Goal: Information Seeking & Learning: Learn about a topic

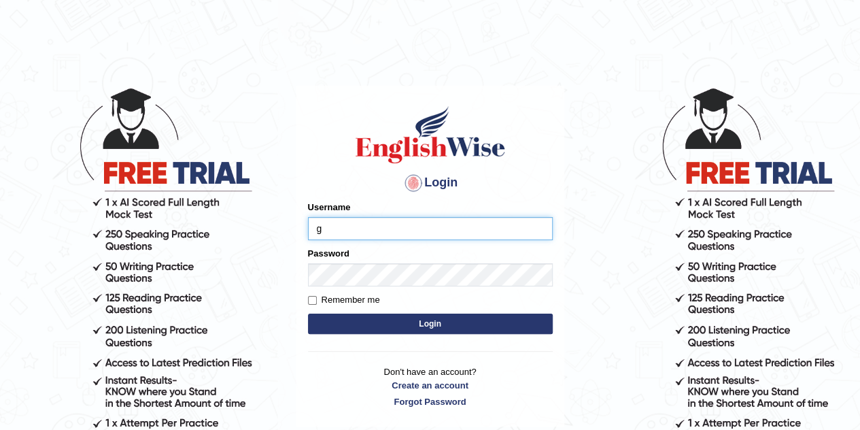
type input "Gabriel_05"
click at [50, 416] on body "Login Please fix the following errors: Username Gabriel_05 Password Remember me…" at bounding box center [430, 258] width 860 height 430
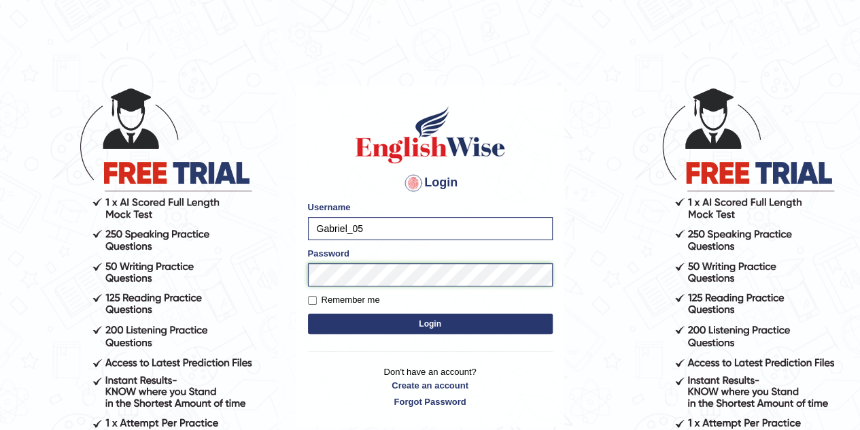
click at [308, 313] on button "Login" at bounding box center [430, 323] width 245 height 20
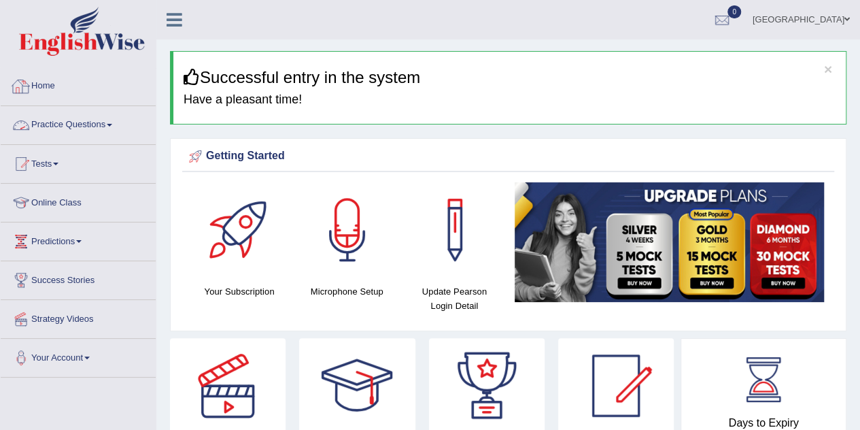
click at [86, 132] on link "Practice Questions" at bounding box center [78, 123] width 155 height 34
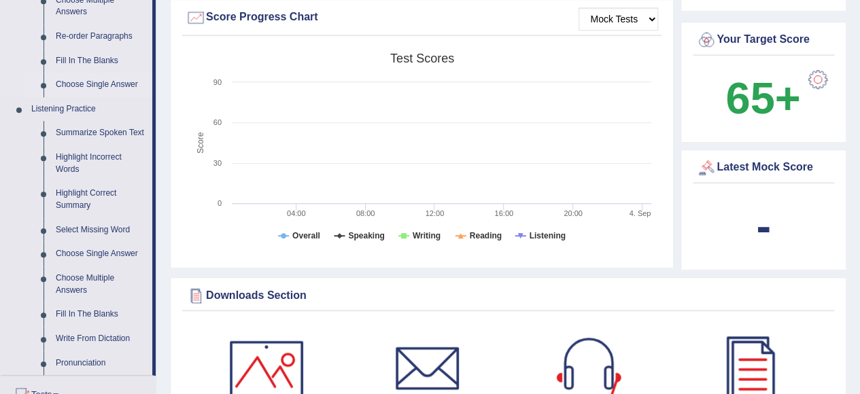
scroll to position [496, 0]
click at [65, 154] on link "Highlight Incorrect Words" at bounding box center [101, 163] width 103 height 36
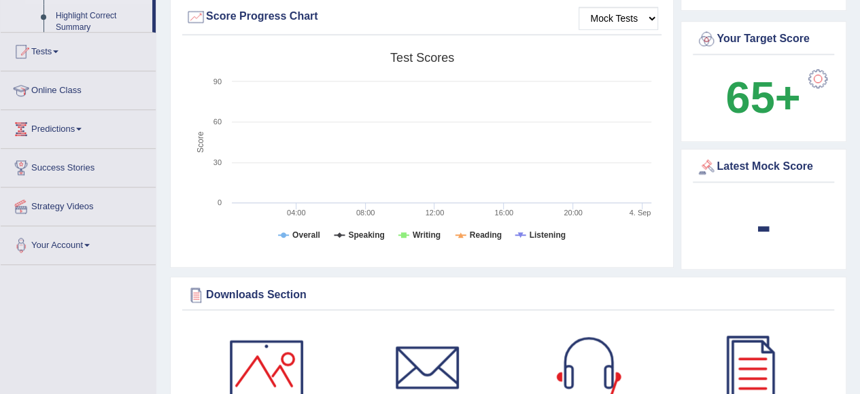
scroll to position [409, 0]
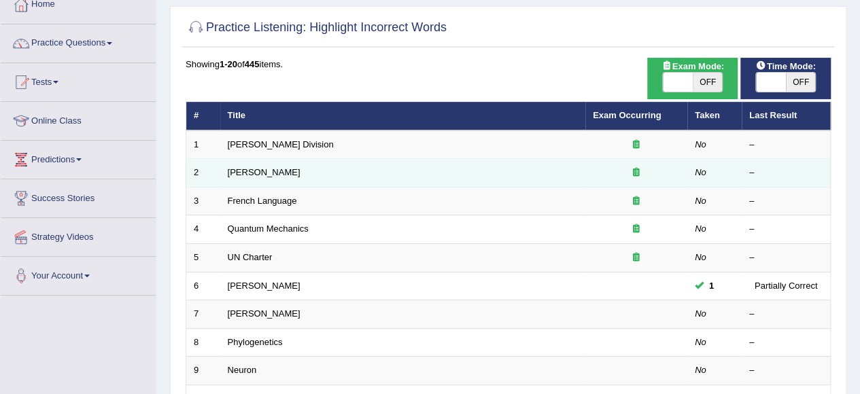
scroll to position [85, 0]
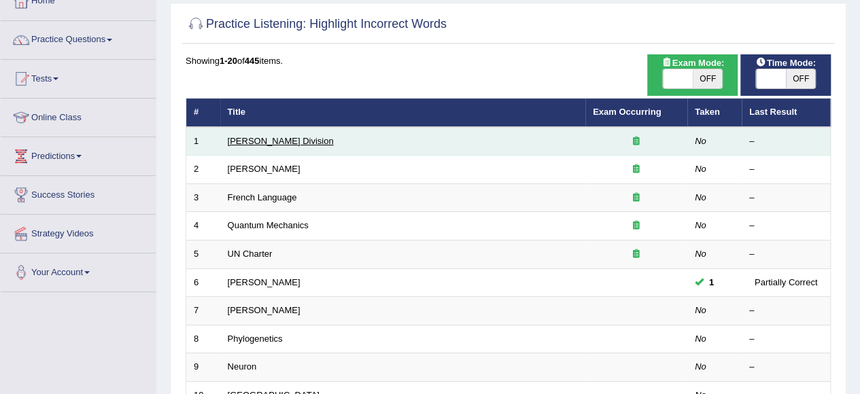
click at [259, 144] on link "Ward Division" at bounding box center [281, 141] width 106 height 10
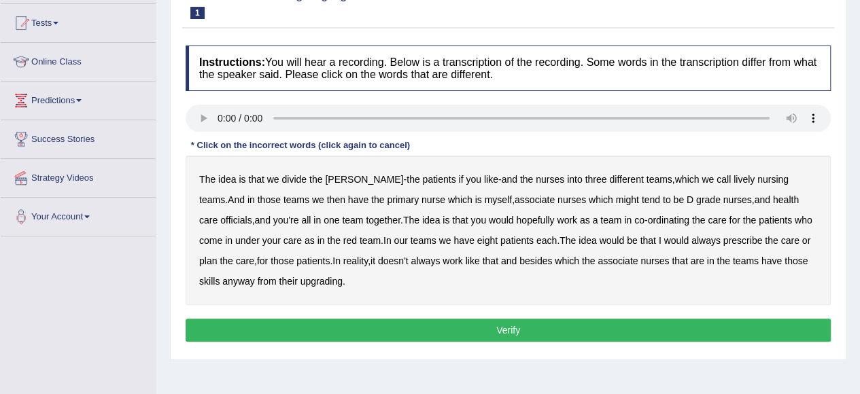
scroll to position [139, 0]
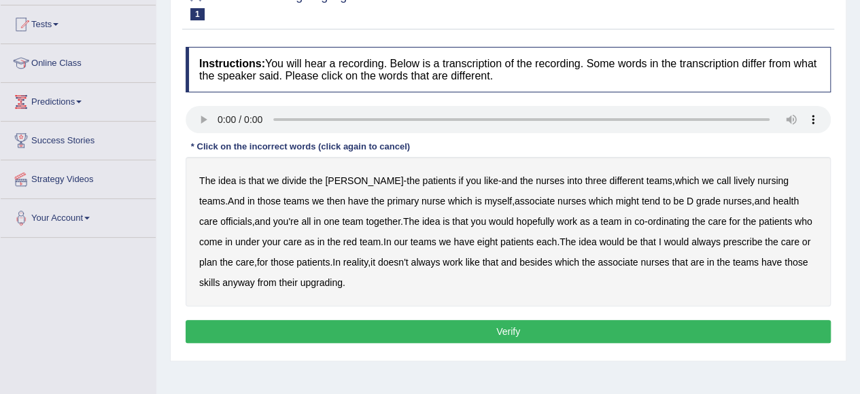
click at [734, 177] on b "lively" at bounding box center [744, 180] width 21 height 11
click at [616, 202] on b "might" at bounding box center [627, 201] width 23 height 11
click at [692, 241] on b "always" at bounding box center [706, 242] width 29 height 11
click at [292, 275] on div "The idea is that we divide the ward - the patients if you like - and the nurses…" at bounding box center [508, 232] width 645 height 150
click at [301, 284] on b "upgrading" at bounding box center [322, 282] width 42 height 11
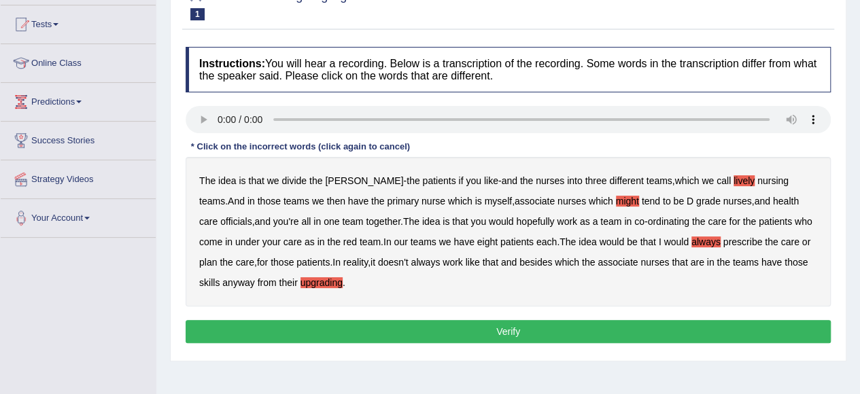
click at [514, 251] on div "The idea is that we divide the ward - the patients if you like - and the nurses…" at bounding box center [508, 232] width 645 height 150
click at [432, 324] on button "Verify" at bounding box center [508, 331] width 645 height 23
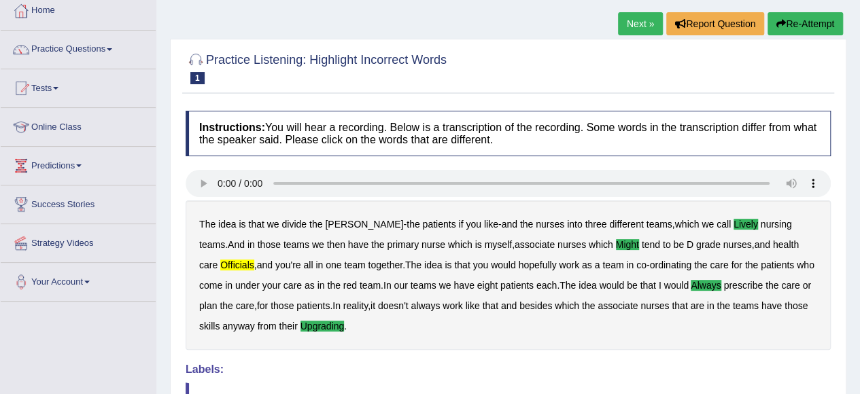
scroll to position [80, 0]
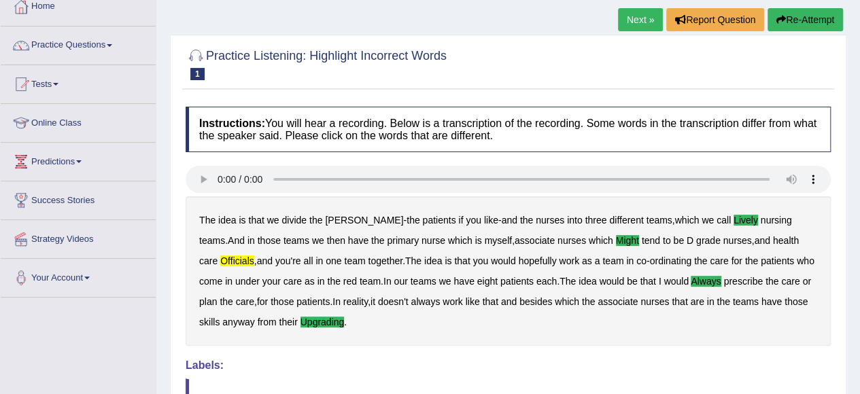
click at [635, 22] on link "Next »" at bounding box center [640, 19] width 45 height 23
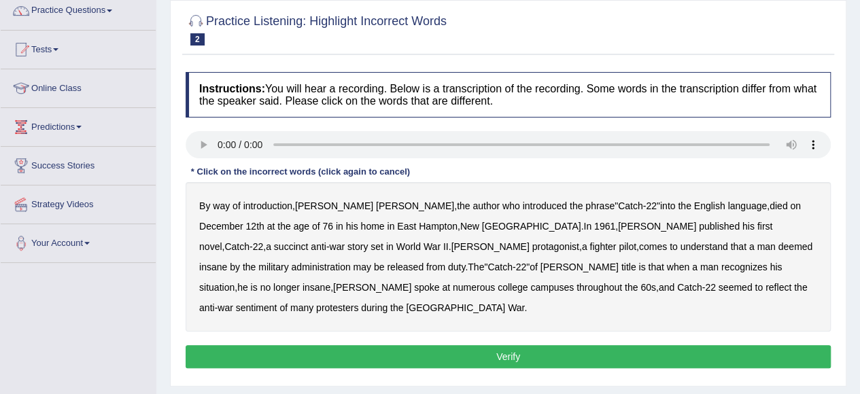
scroll to position [116, 0]
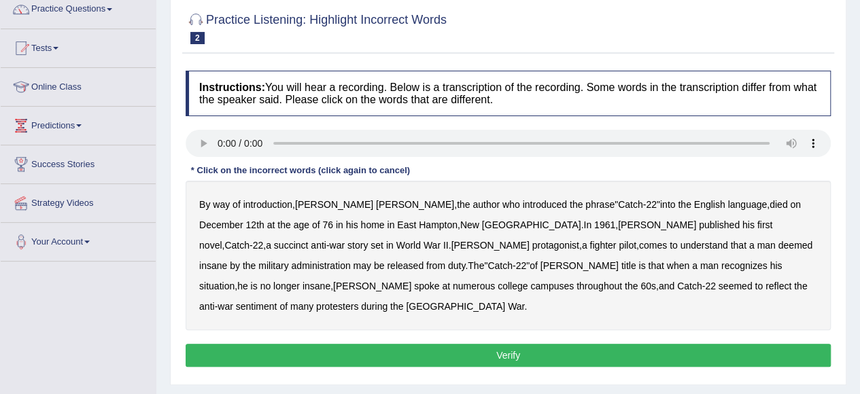
click at [309, 240] on b "succinct" at bounding box center [291, 245] width 35 height 11
click at [350, 260] on b "administration" at bounding box center [320, 265] width 59 height 11
click at [235, 281] on b "situation" at bounding box center [216, 286] width 35 height 11
click at [766, 284] on b "reflect" at bounding box center [779, 286] width 26 height 11
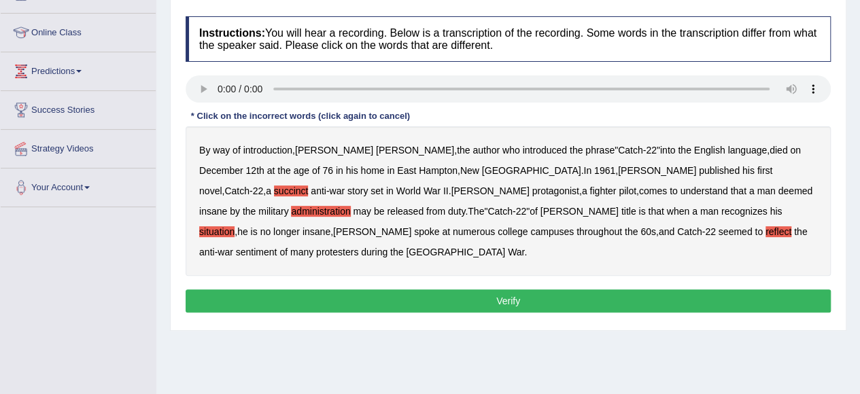
scroll to position [171, 0]
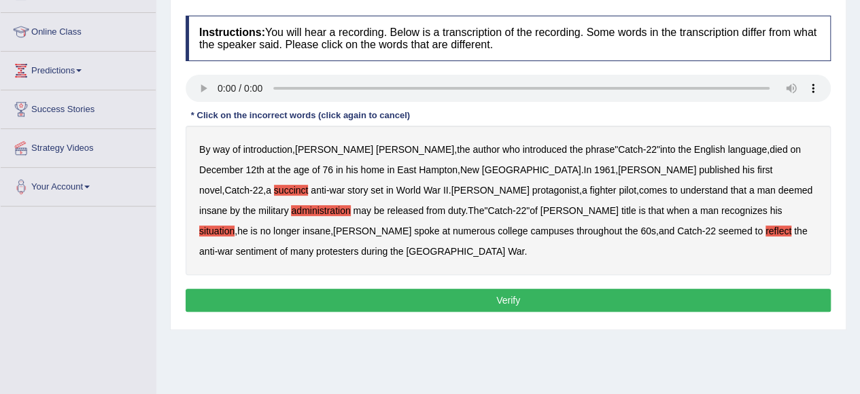
click at [677, 289] on button "Verify" at bounding box center [508, 300] width 645 height 23
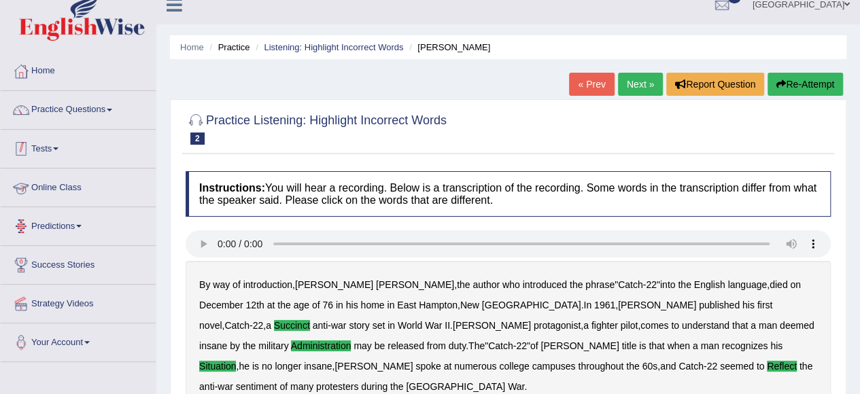
scroll to position [12, 0]
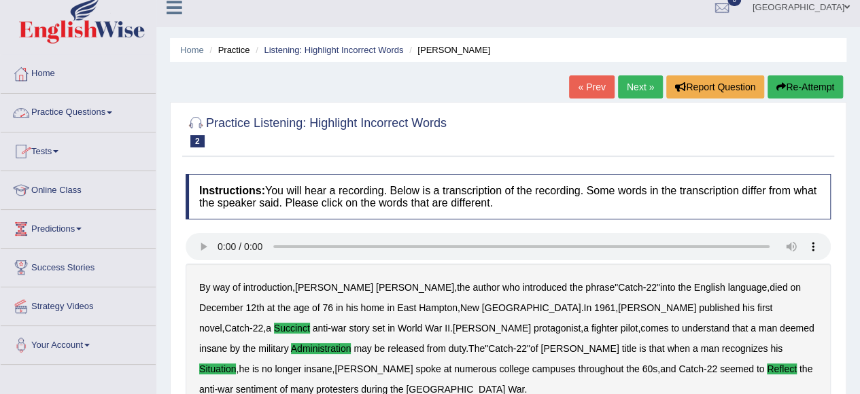
click at [90, 111] on link "Practice Questions" at bounding box center [78, 111] width 155 height 34
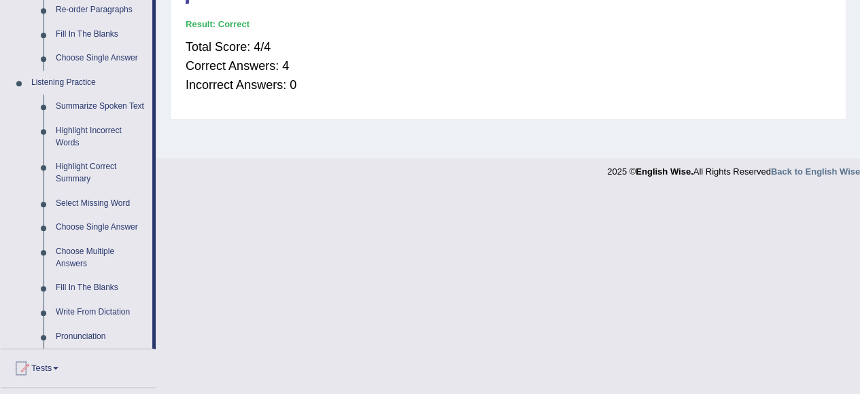
scroll to position [522, 0]
click at [77, 291] on link "Fill In The Blanks" at bounding box center [101, 287] width 103 height 24
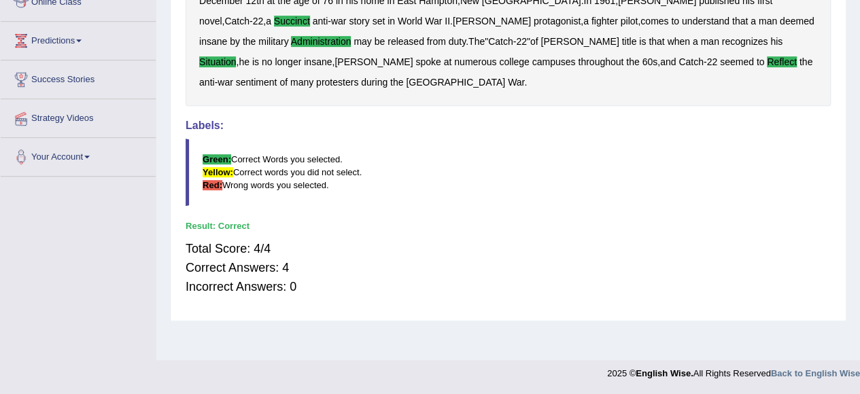
scroll to position [196, 0]
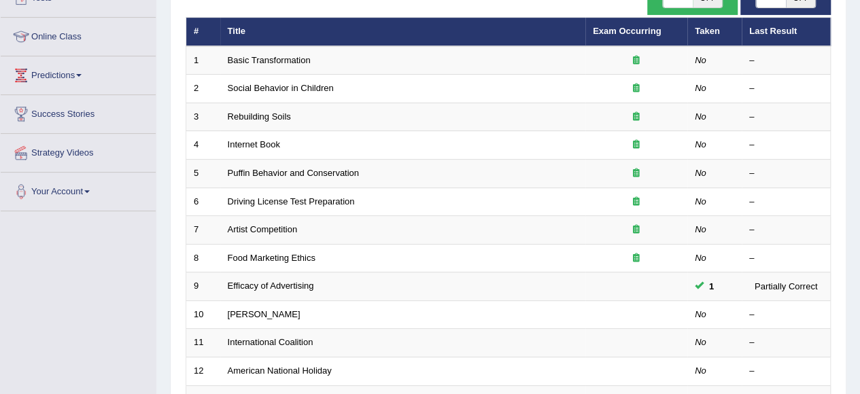
scroll to position [165, 0]
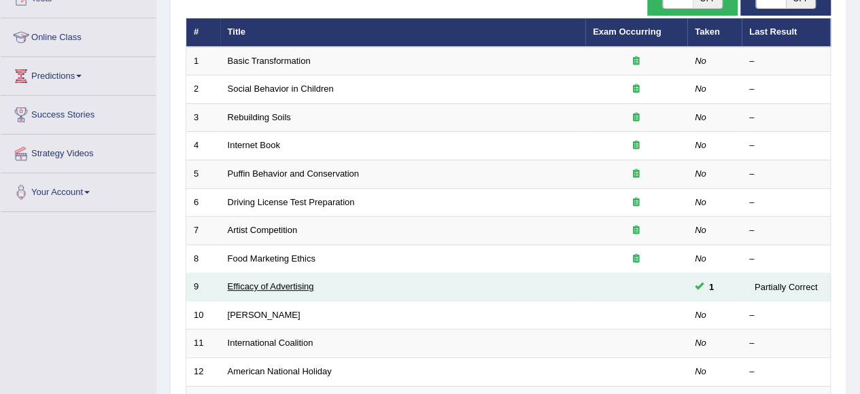
click at [290, 286] on link "Efficacy of Advertising" at bounding box center [271, 287] width 86 height 10
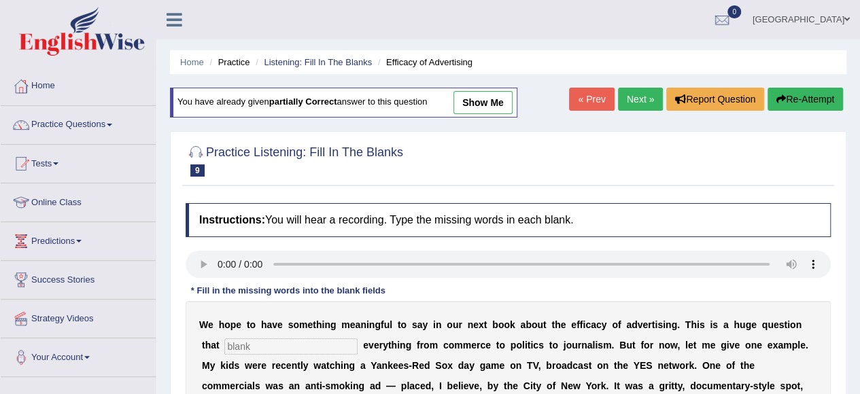
click at [647, 93] on link "Next »" at bounding box center [640, 99] width 45 height 23
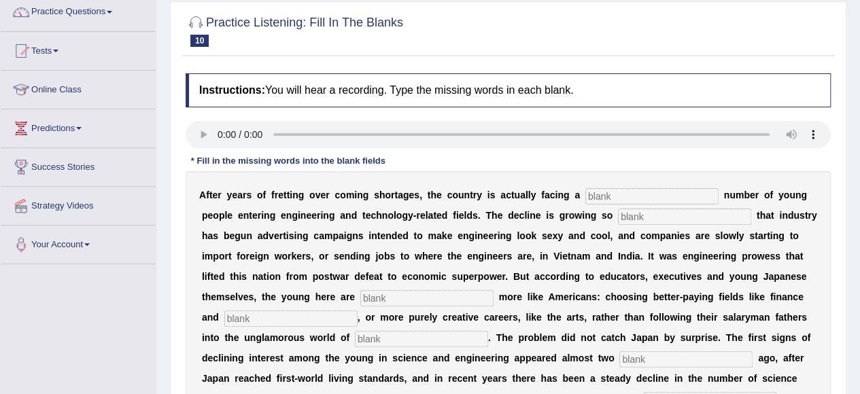
scroll to position [105, 0]
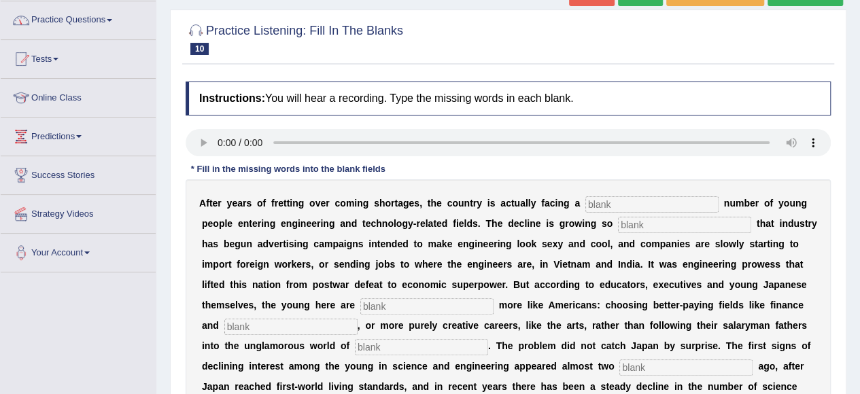
click at [105, 19] on link "Practice Questions" at bounding box center [78, 18] width 155 height 34
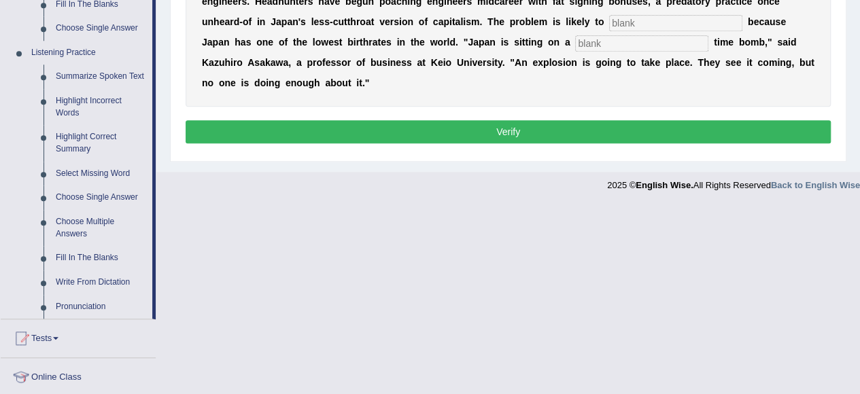
scroll to position [564, 0]
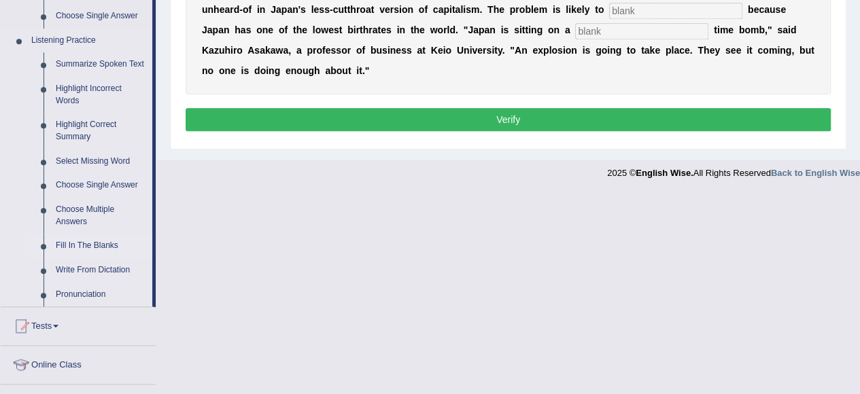
click at [97, 247] on link "Fill In The Blanks" at bounding box center [101, 246] width 103 height 24
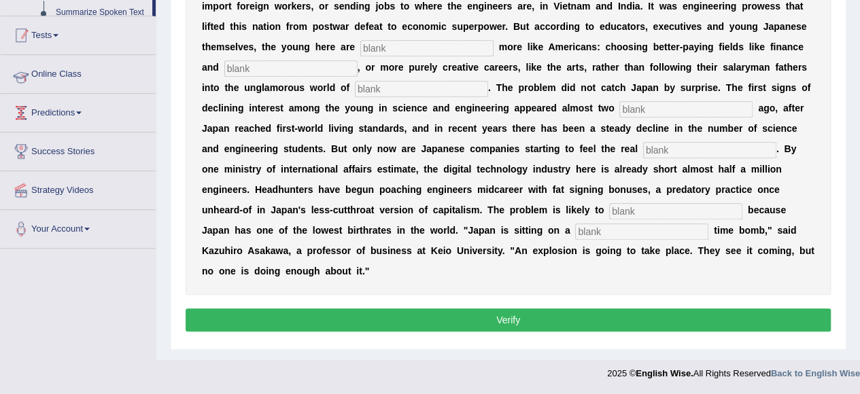
scroll to position [361, 0]
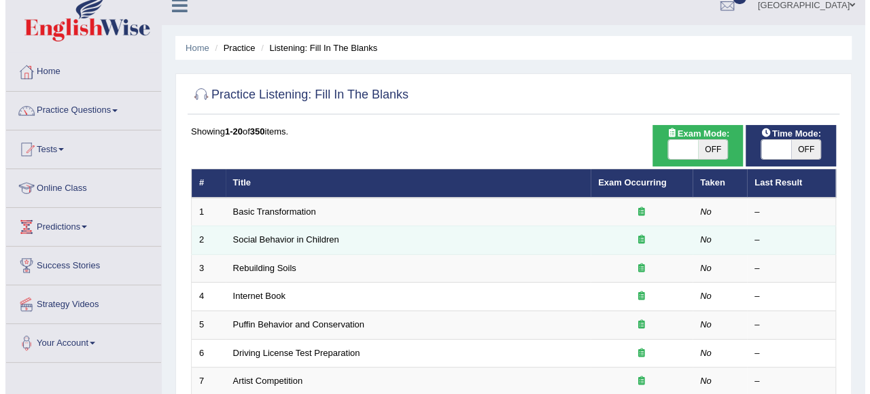
scroll to position [13, 0]
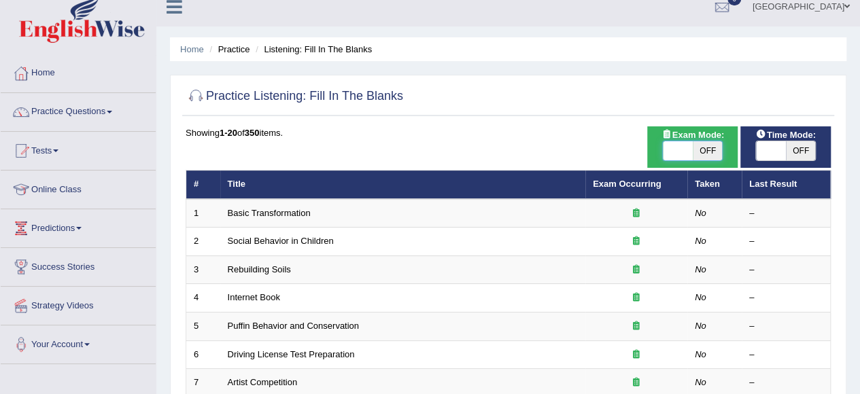
click at [676, 150] on span at bounding box center [678, 150] width 30 height 19
checkbox input "true"
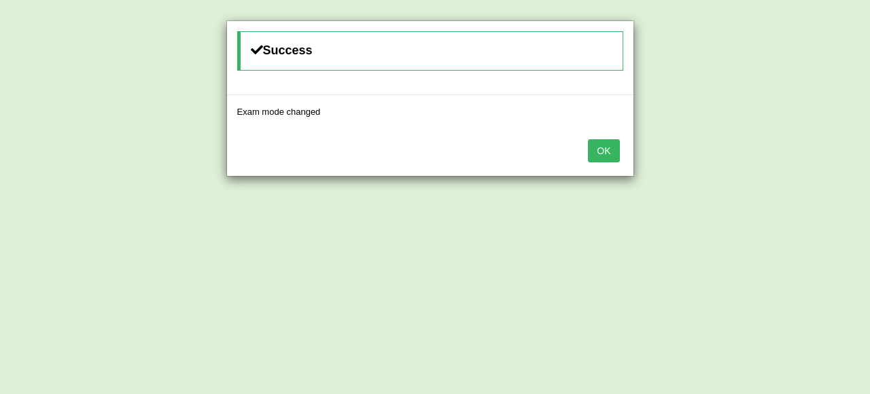
click at [605, 153] on button "OK" at bounding box center [603, 150] width 31 height 23
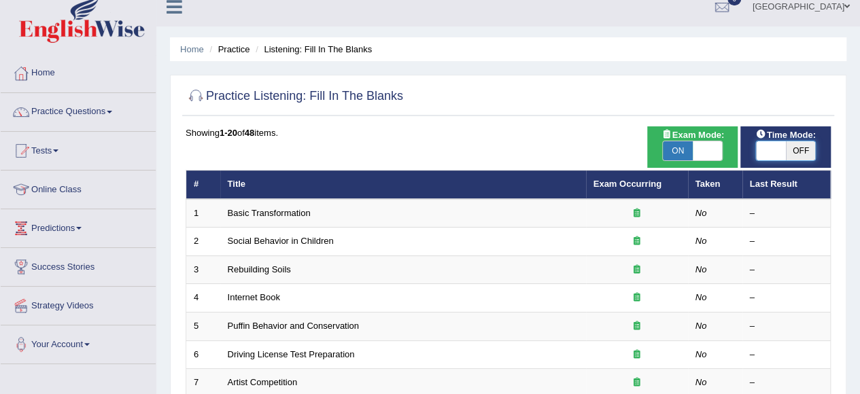
click at [764, 150] on span at bounding box center [771, 150] width 30 height 19
checkbox input "true"
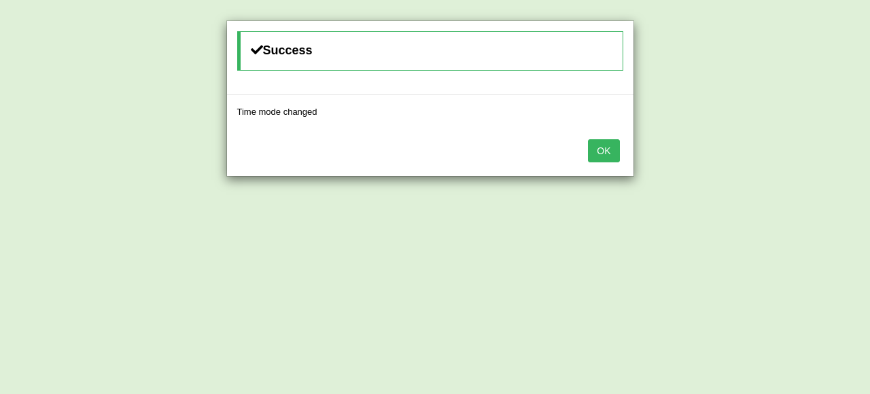
click at [615, 157] on button "OK" at bounding box center [603, 150] width 31 height 23
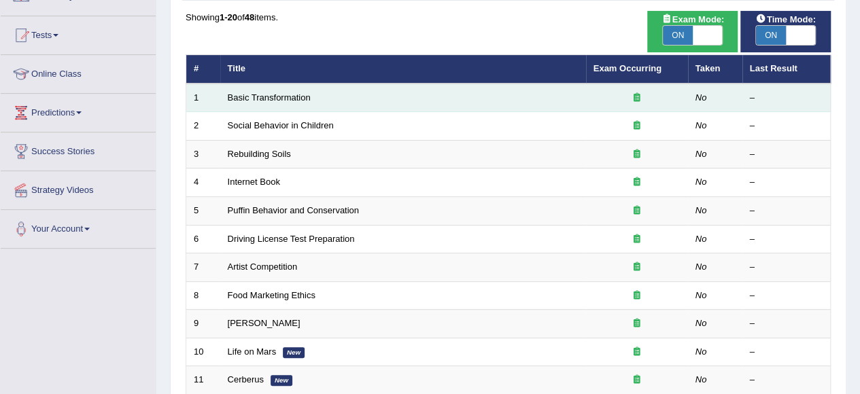
scroll to position [128, 0]
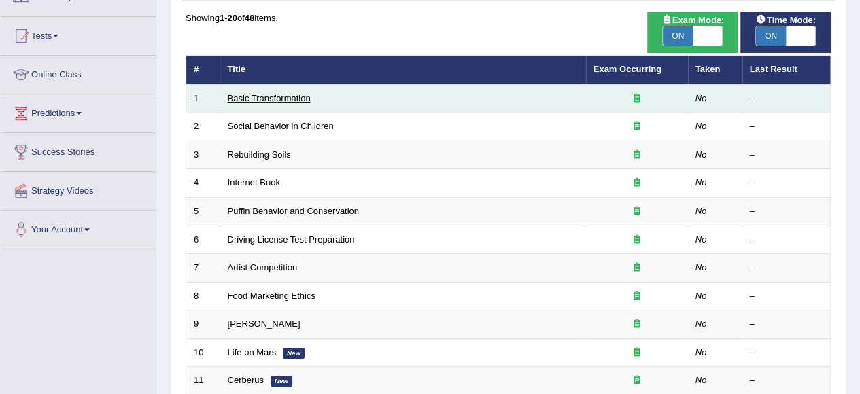
click at [307, 97] on link "Basic Transformation" at bounding box center [269, 98] width 83 height 10
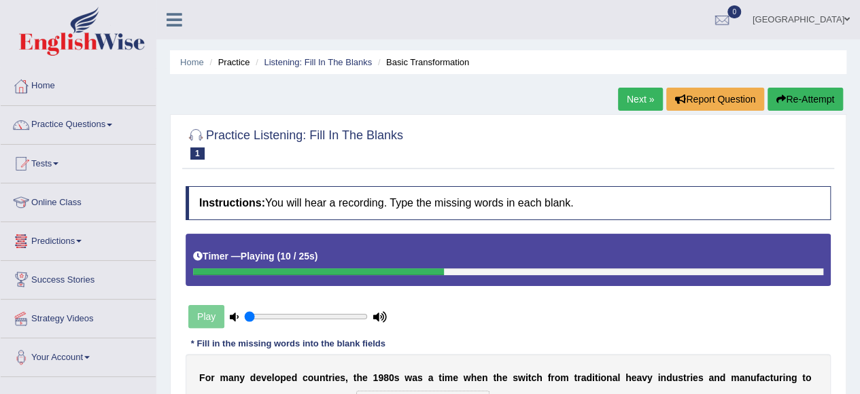
click at [235, 313] on icon at bounding box center [234, 317] width 9 height 9
click at [95, 119] on link "Practice Questions" at bounding box center [78, 123] width 155 height 34
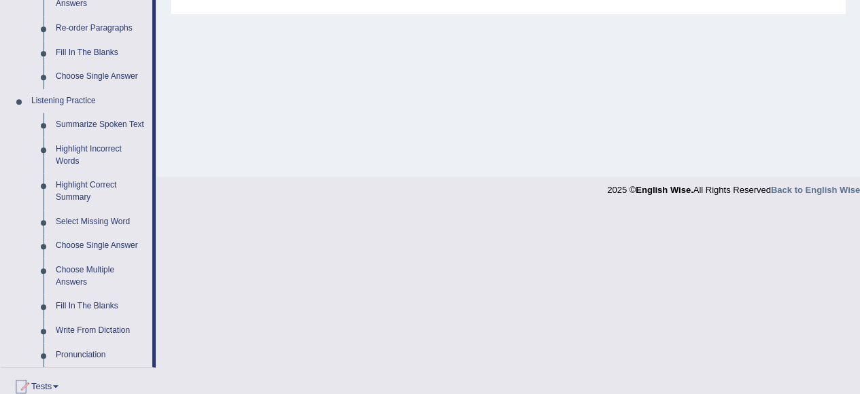
scroll to position [505, 0]
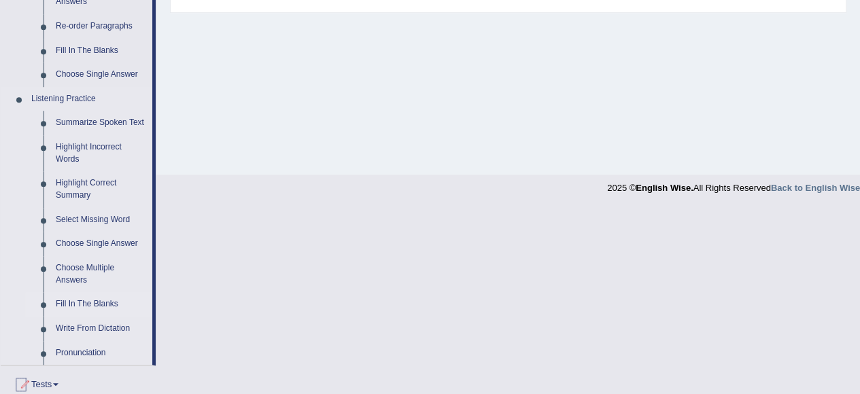
click at [72, 305] on link "Fill In The Blanks" at bounding box center [101, 304] width 103 height 24
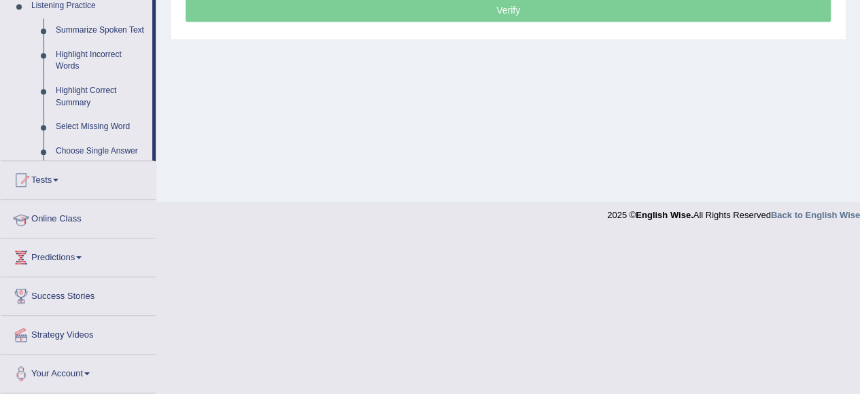
scroll to position [339, 0]
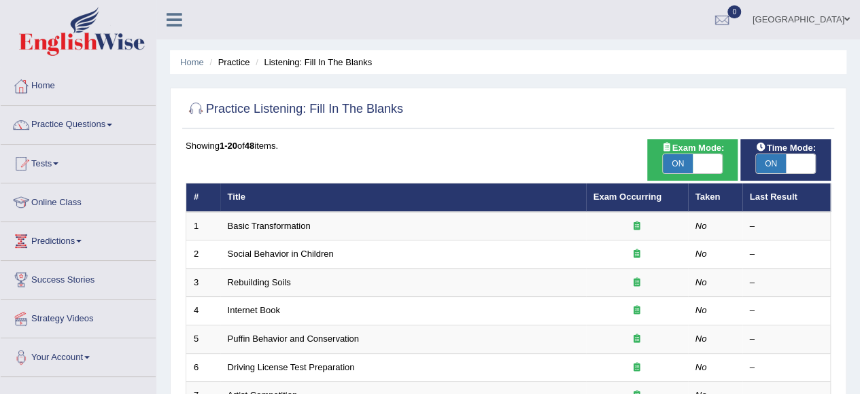
click at [235, 63] on li "Practice" at bounding box center [228, 62] width 44 height 13
click at [231, 65] on li "Practice" at bounding box center [228, 62] width 44 height 13
click at [231, 64] on li "Practice" at bounding box center [228, 62] width 44 height 13
click at [231, 63] on li "Practice" at bounding box center [228, 62] width 44 height 13
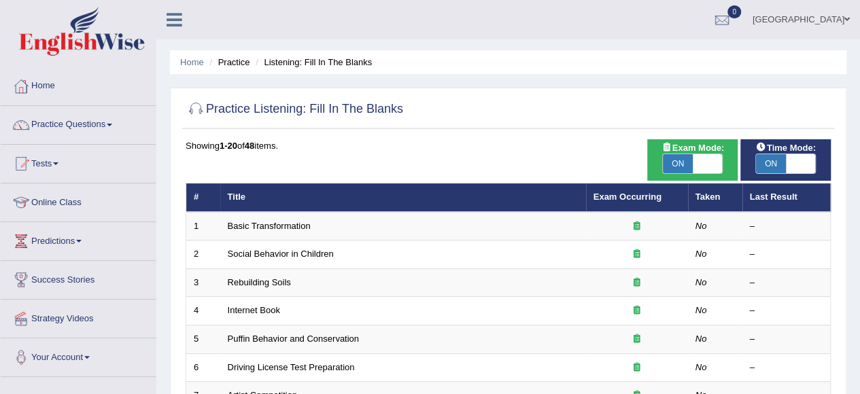
click at [230, 66] on li "Practice" at bounding box center [228, 62] width 44 height 13
click at [227, 62] on li "Practice" at bounding box center [228, 62] width 44 height 13
click at [237, 56] on li "Practice" at bounding box center [228, 62] width 44 height 13
click at [231, 66] on li "Practice" at bounding box center [228, 62] width 44 height 13
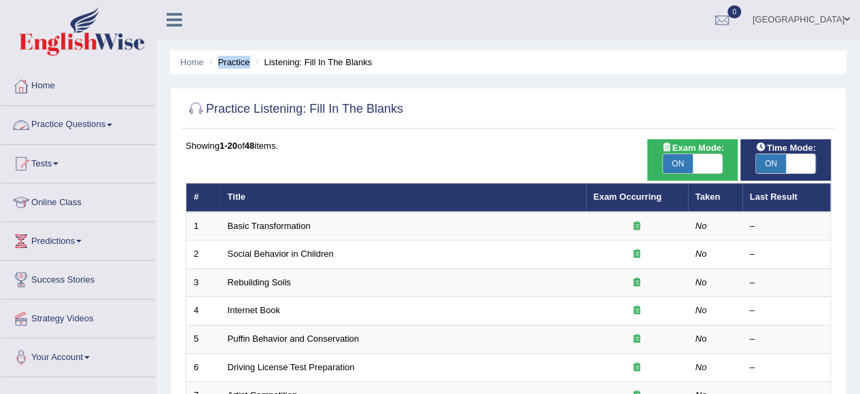
click at [103, 123] on link "Practice Questions" at bounding box center [78, 123] width 155 height 34
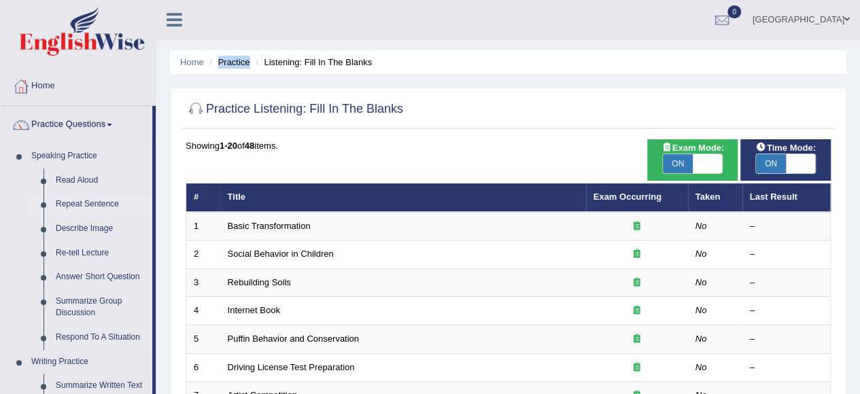
click at [101, 203] on link "Repeat Sentence" at bounding box center [101, 204] width 103 height 24
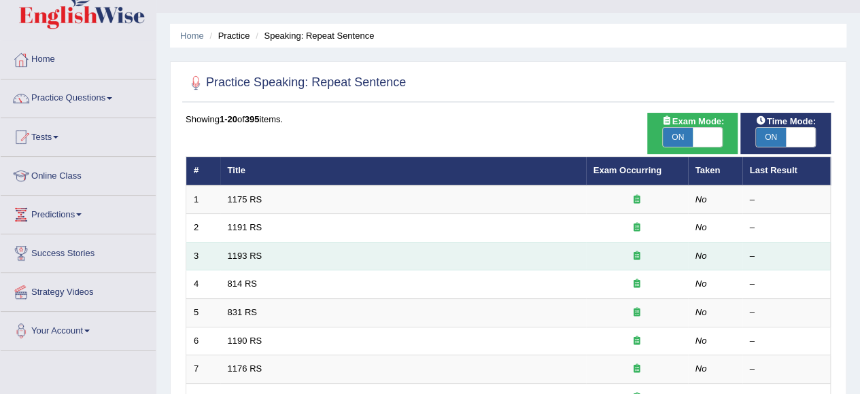
scroll to position [27, 0]
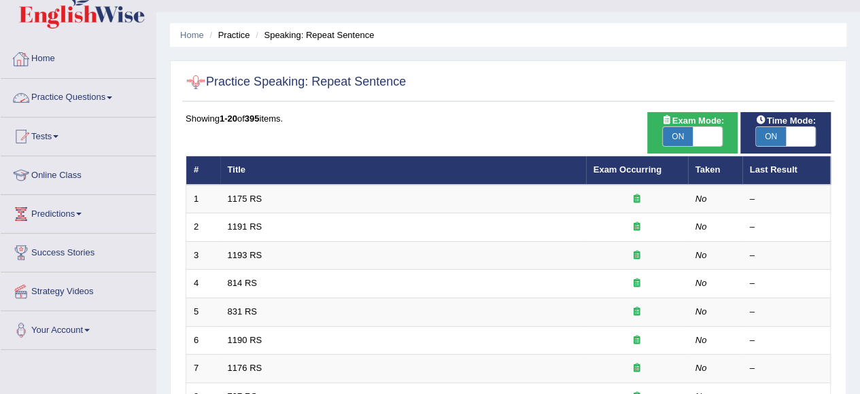
click at [86, 90] on link "Practice Questions" at bounding box center [78, 96] width 155 height 34
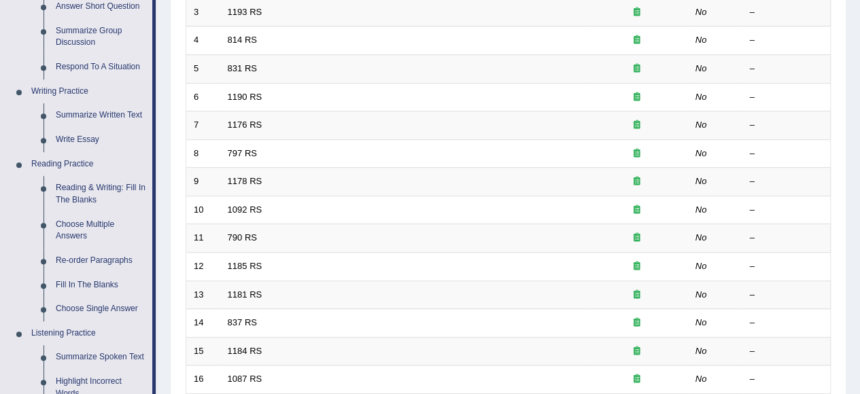
scroll to position [311, 0]
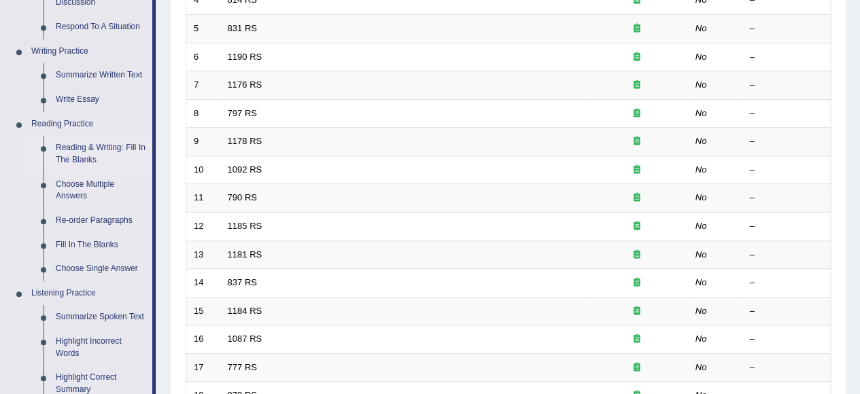
click at [84, 152] on link "Reading & Writing: Fill In The Blanks" at bounding box center [101, 154] width 103 height 36
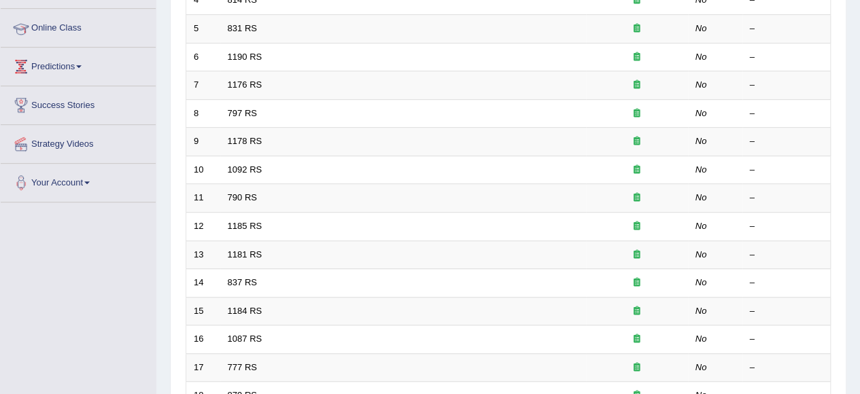
scroll to position [327, 0]
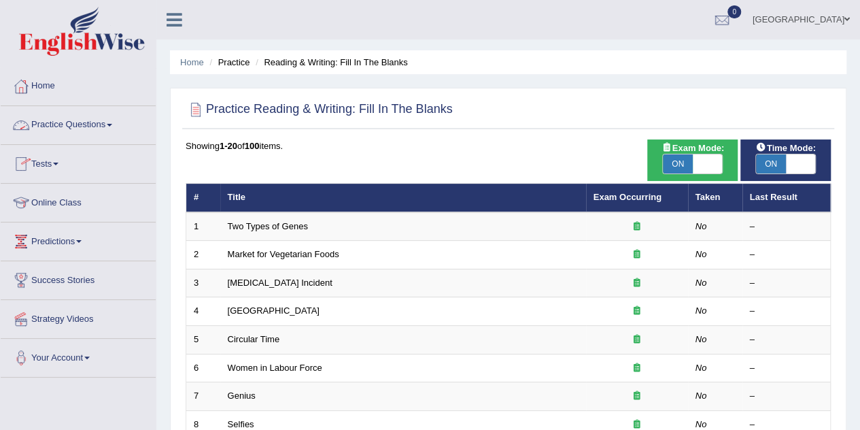
click at [67, 133] on link "Practice Questions" at bounding box center [78, 123] width 155 height 34
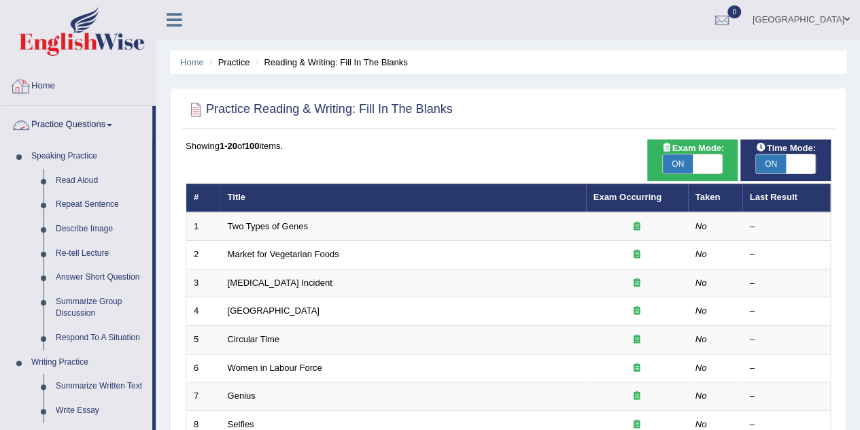
click at [84, 86] on link "Home" at bounding box center [78, 84] width 155 height 34
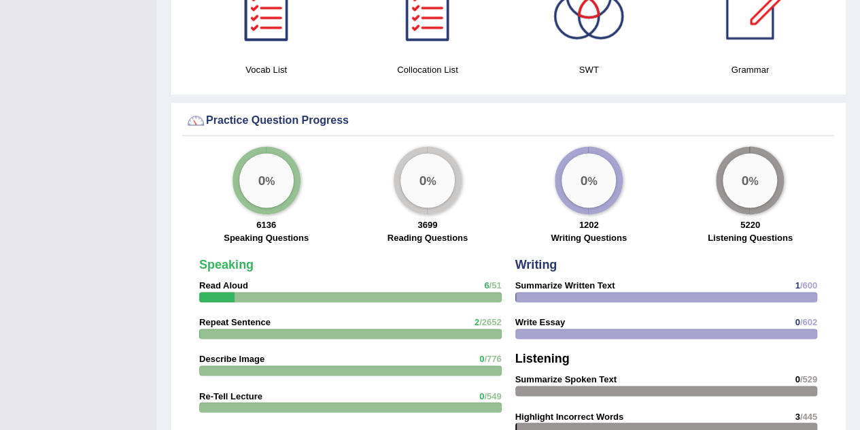
scroll to position [890, 0]
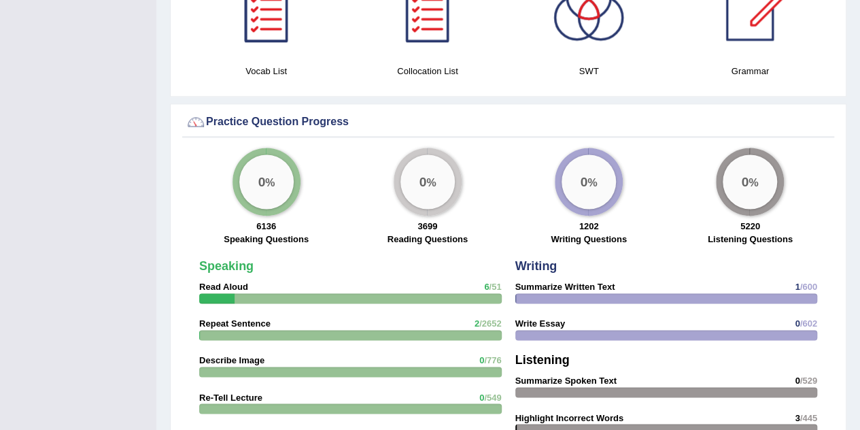
click at [280, 52] on div at bounding box center [266, 9] width 95 height 95
